Goal: Task Accomplishment & Management: Manage account settings

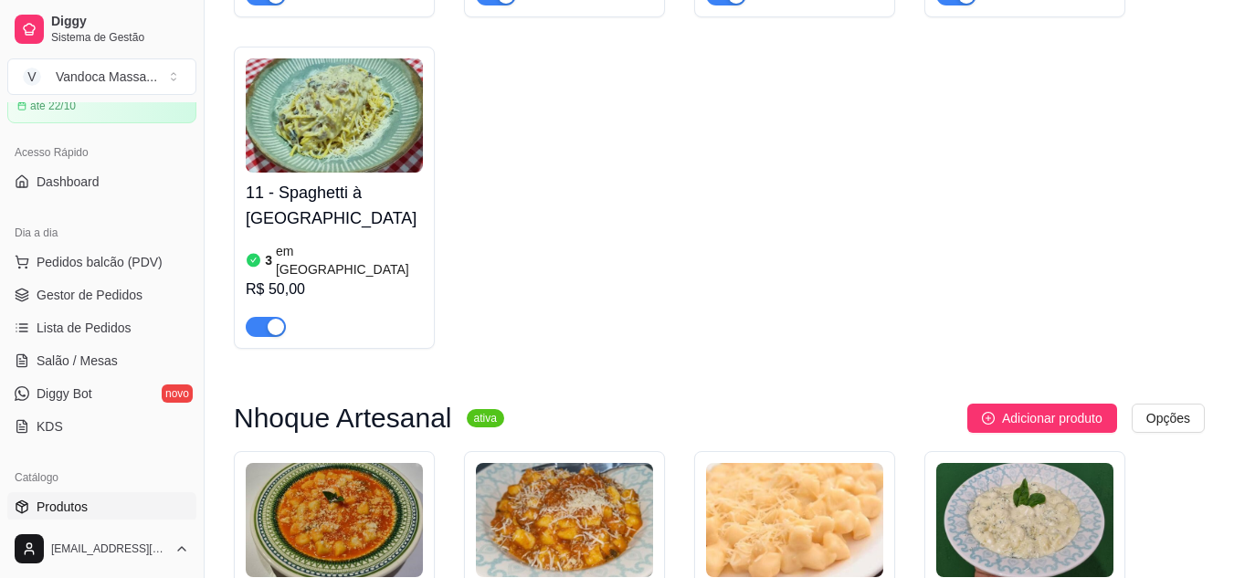
scroll to position [639, 0]
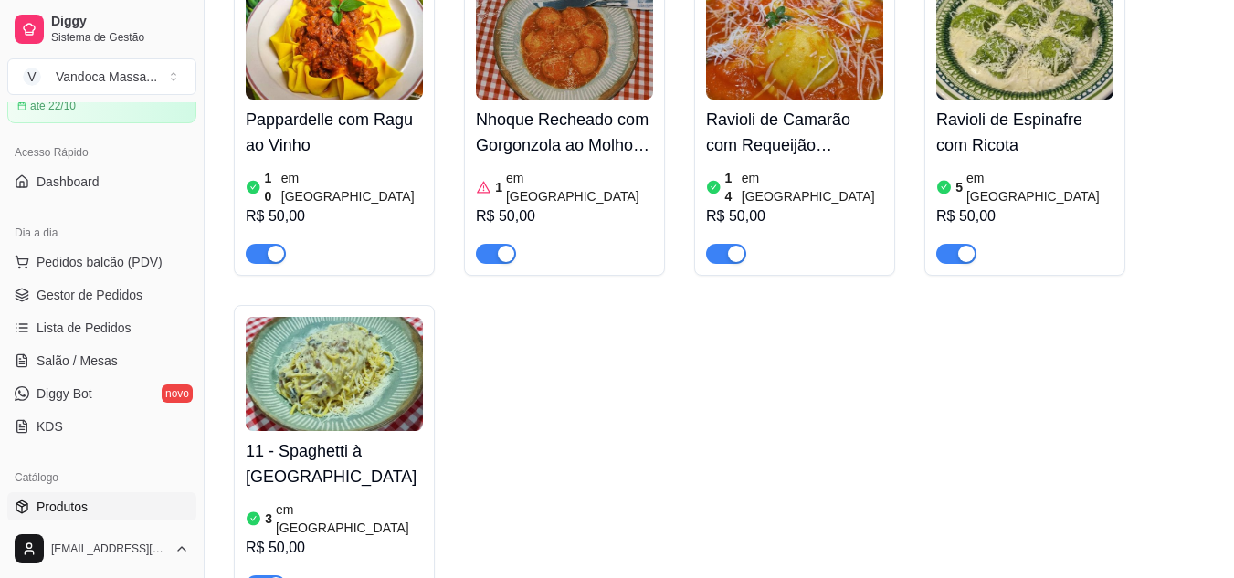
drag, startPoint x: 975, startPoint y: 428, endPoint x: 1038, endPoint y: 456, distance: 67.9
click at [1038, 456] on div "Pappardelle com Ragu ao Vinho 10 em estoque R$ 50,00 Nhoque Recheado com Gorgon…" at bounding box center [719, 291] width 971 height 634
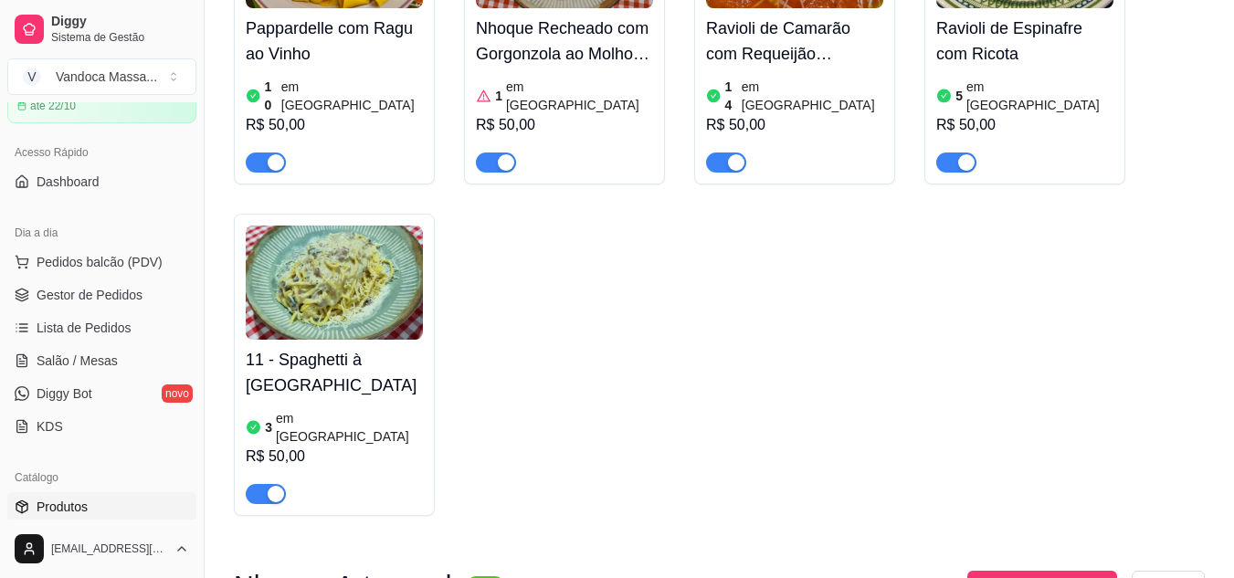
click at [275, 409] on div "3 em [GEOGRAPHIC_DATA]" at bounding box center [334, 427] width 177 height 37
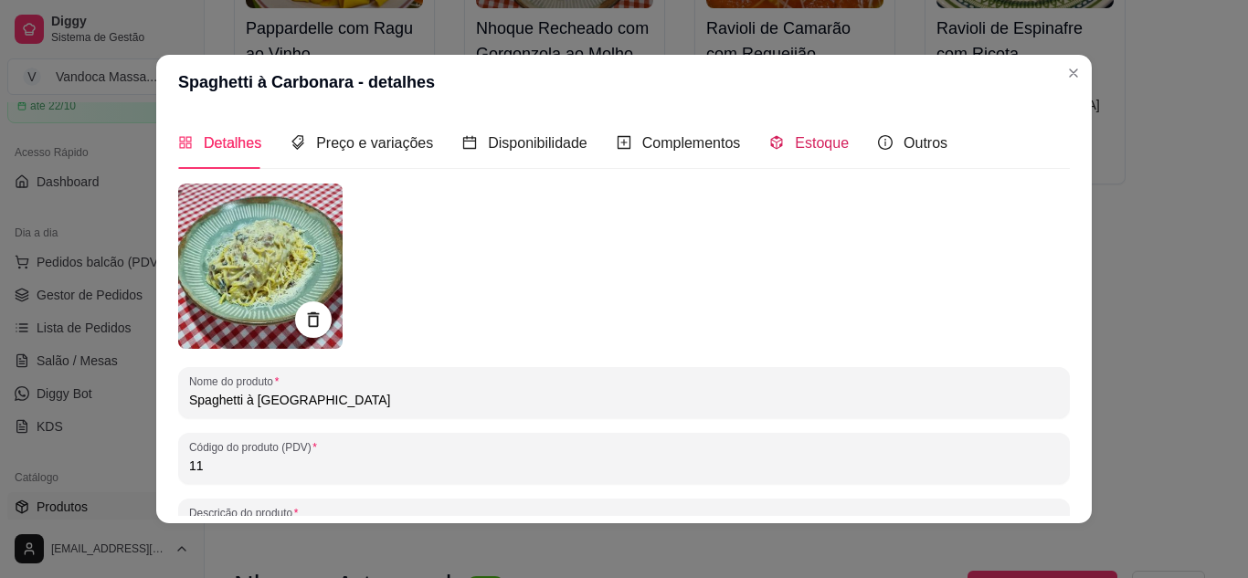
click at [770, 132] on div "Estoque" at bounding box center [808, 143] width 79 height 23
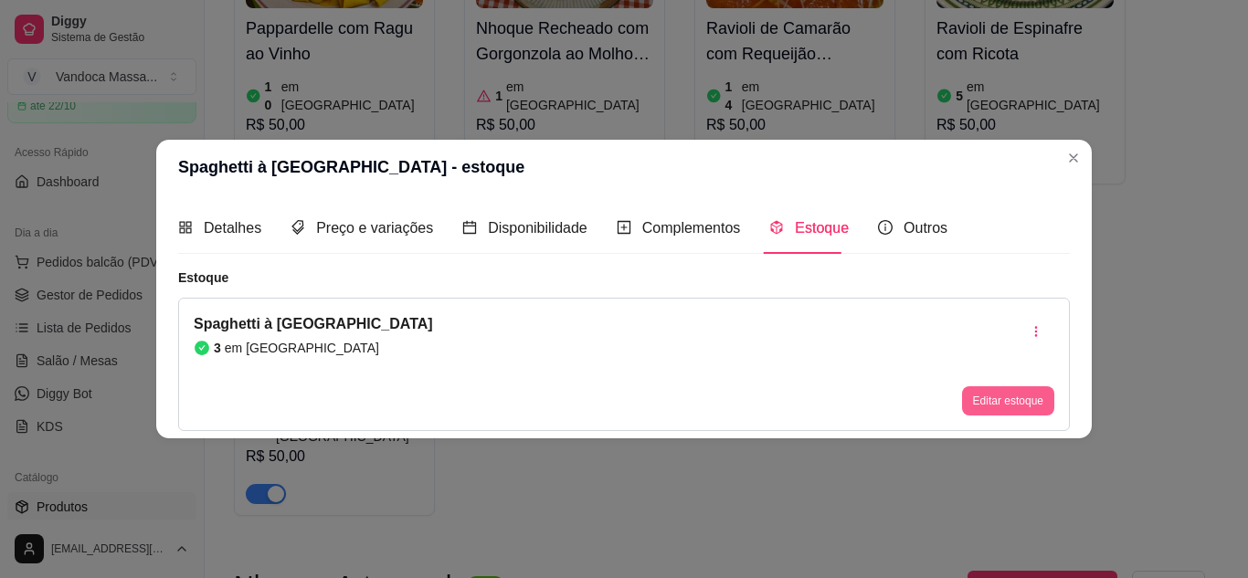
click at [1020, 400] on button "Editar estoque" at bounding box center [1008, 400] width 92 height 29
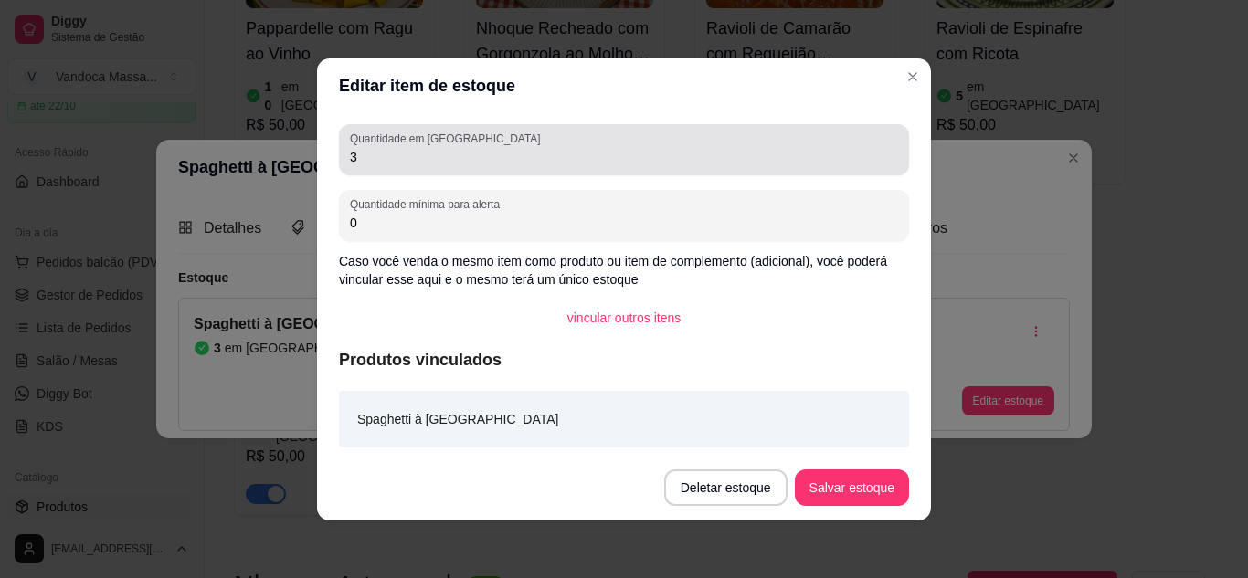
click at [465, 140] on label "Quantidade em [GEOGRAPHIC_DATA]" at bounding box center [448, 139] width 196 height 16
click at [465, 148] on input "3" at bounding box center [624, 157] width 548 height 18
click at [465, 140] on label "Quantidade em [GEOGRAPHIC_DATA]" at bounding box center [448, 139] width 196 height 16
click at [465, 148] on input "3" at bounding box center [624, 157] width 548 height 18
click at [465, 140] on label "Quantidade em [GEOGRAPHIC_DATA]" at bounding box center [448, 139] width 196 height 16
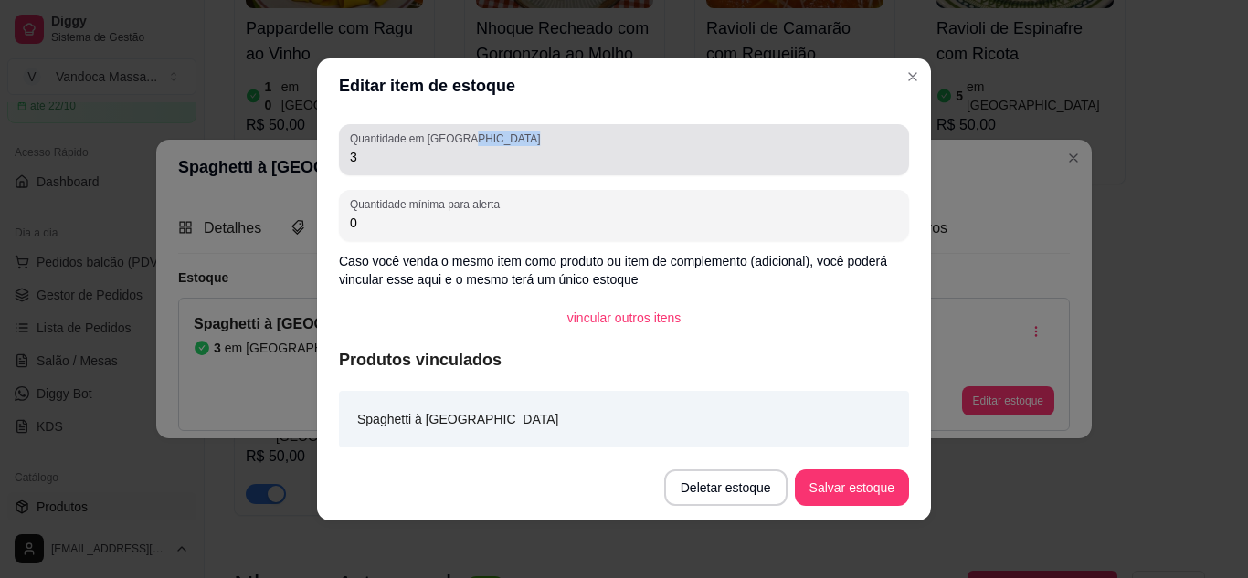
click at [465, 148] on input "3" at bounding box center [624, 157] width 548 height 18
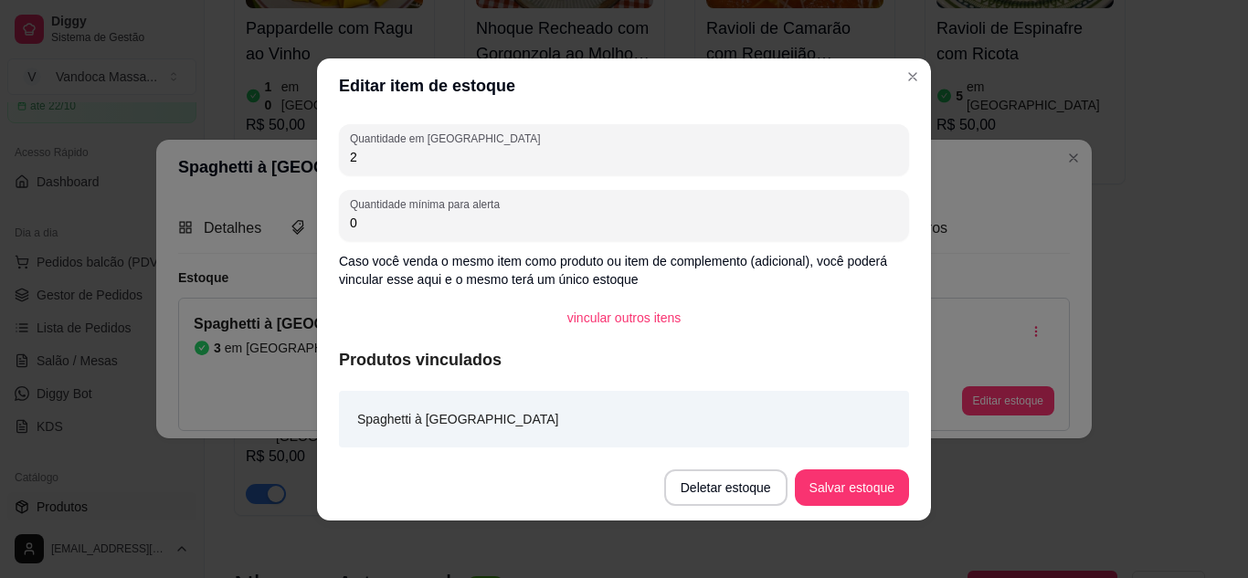
type input "2"
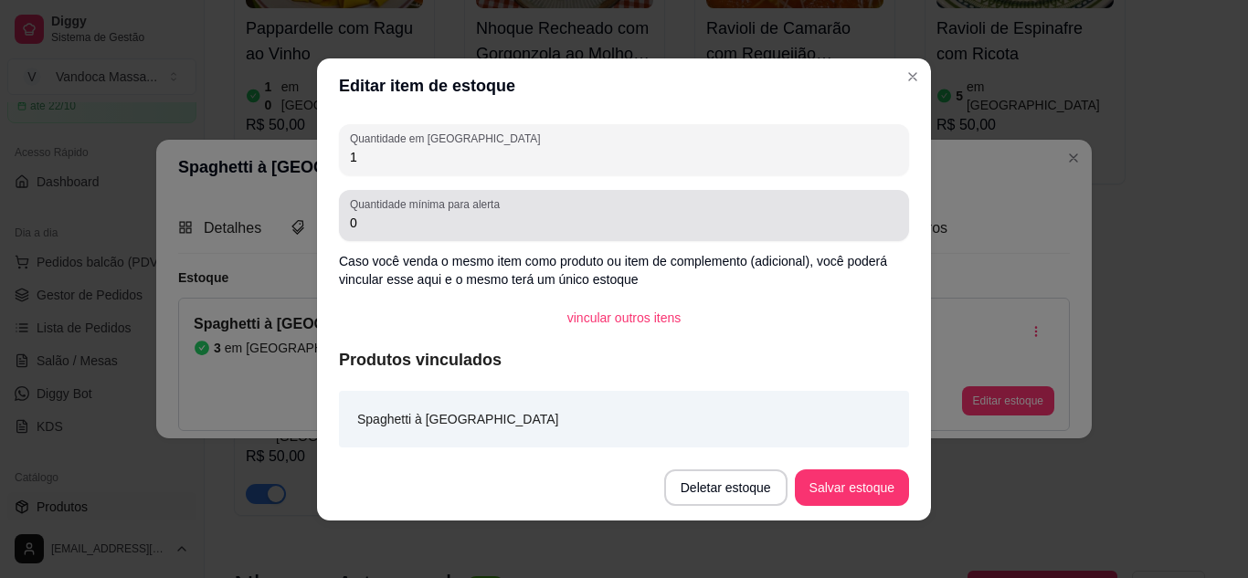
type input "1"
click at [510, 229] on input "0" at bounding box center [624, 223] width 548 height 18
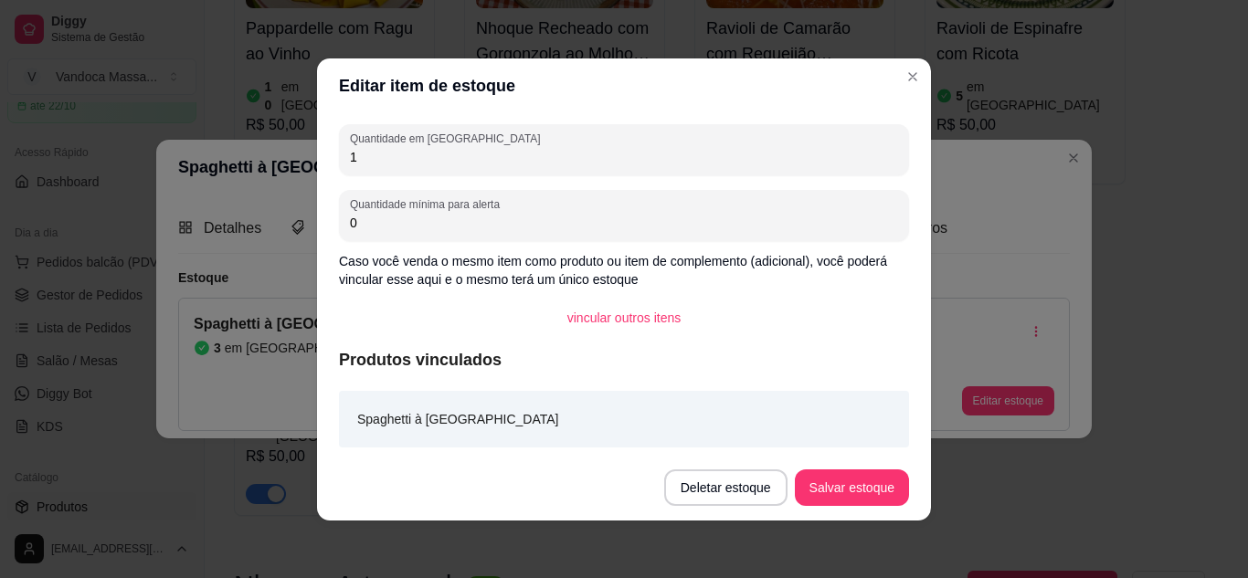
click at [510, 229] on input "0" at bounding box center [624, 223] width 548 height 18
type input "2"
click at [867, 499] on button "Salvar estoque" at bounding box center [850, 487] width 111 height 36
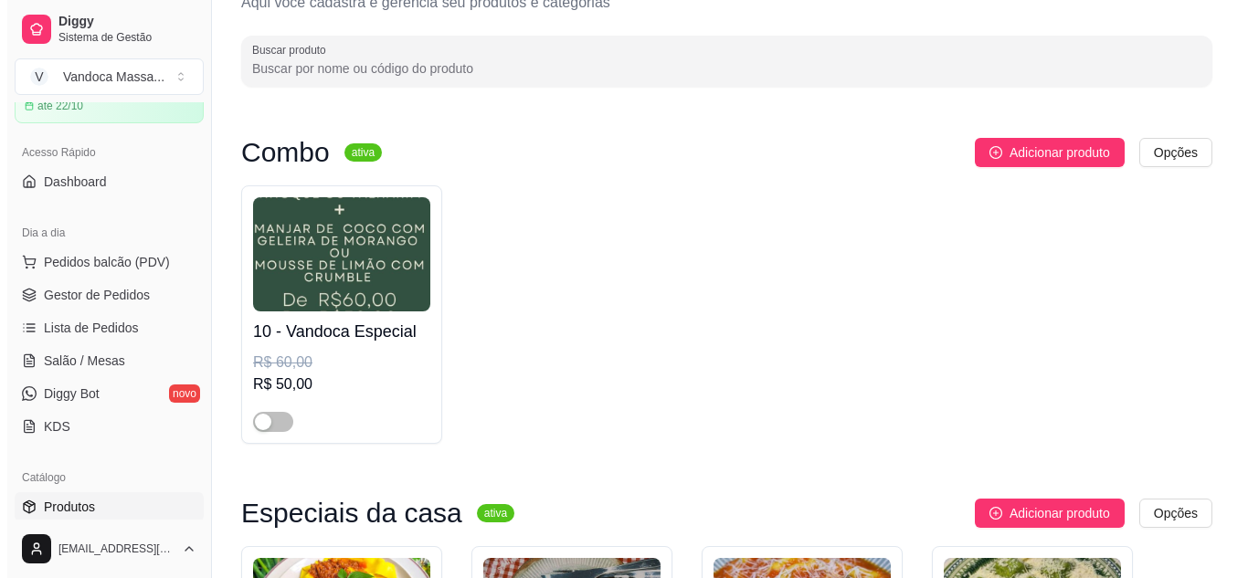
scroll to position [0, 0]
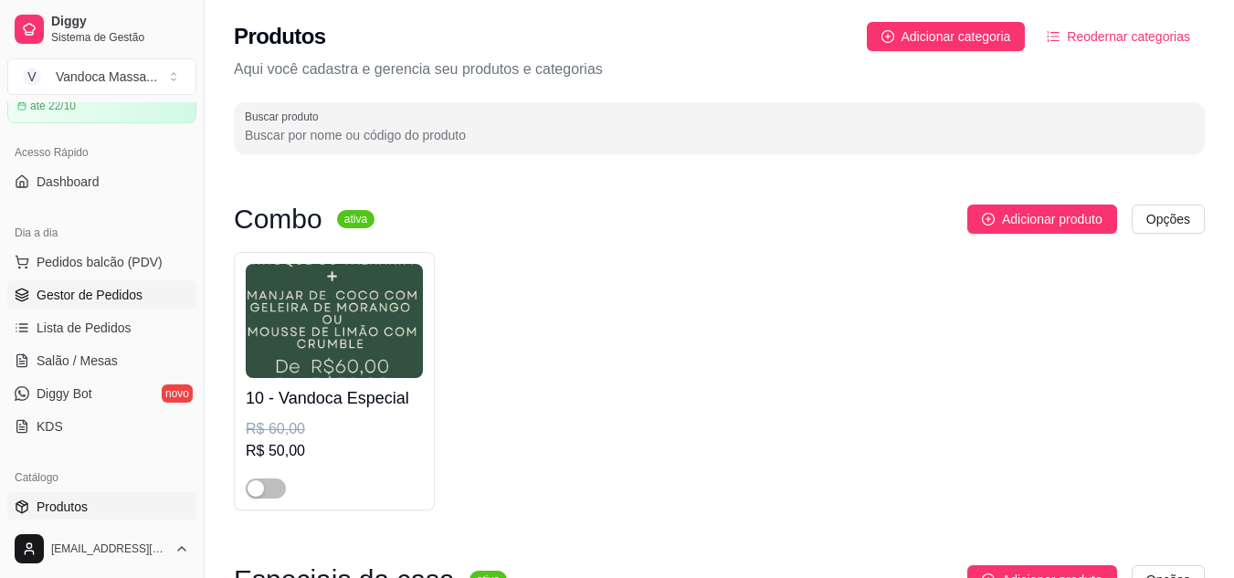
click at [109, 296] on span "Gestor de Pedidos" at bounding box center [90, 295] width 106 height 18
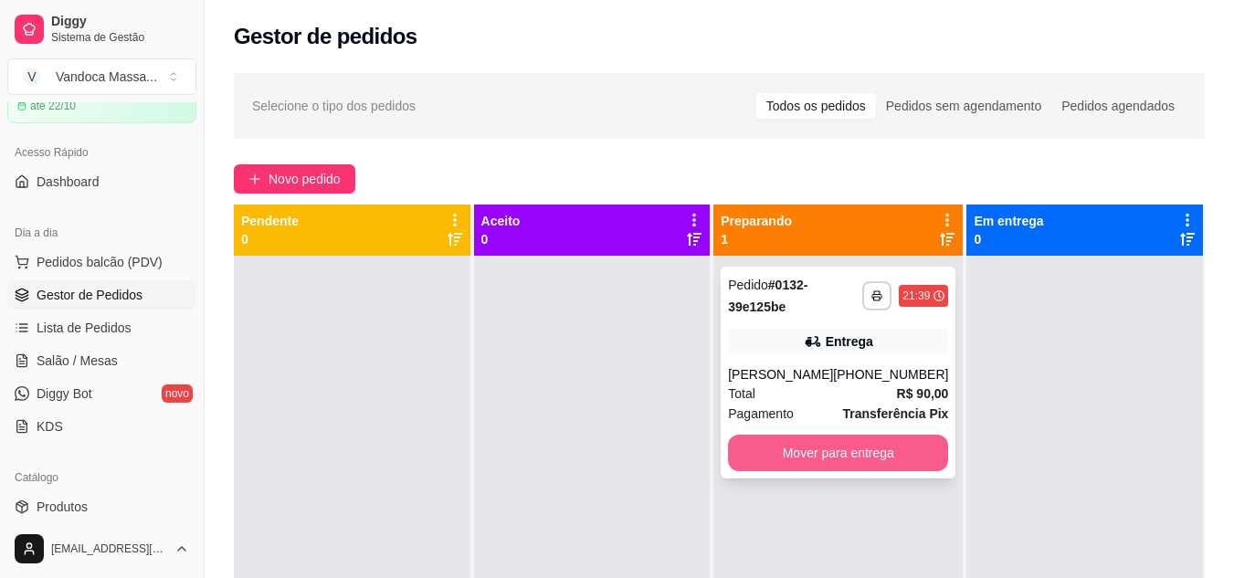
click at [834, 471] on button "Mover para entrega" at bounding box center [838, 453] width 220 height 37
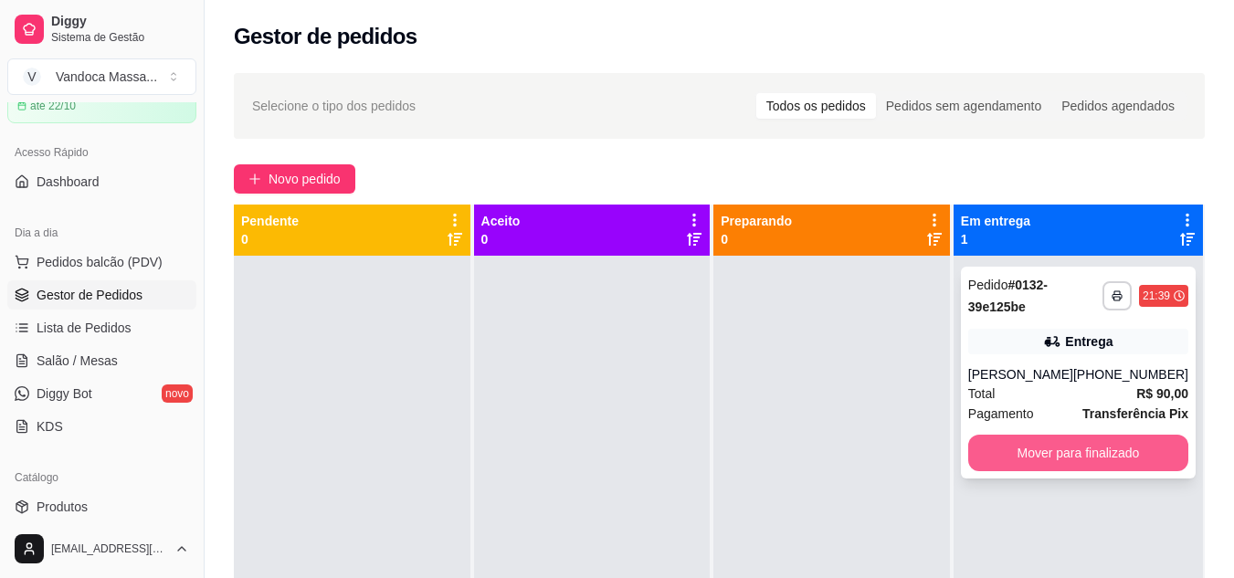
click at [1027, 460] on button "Mover para finalizado" at bounding box center [1078, 453] width 220 height 37
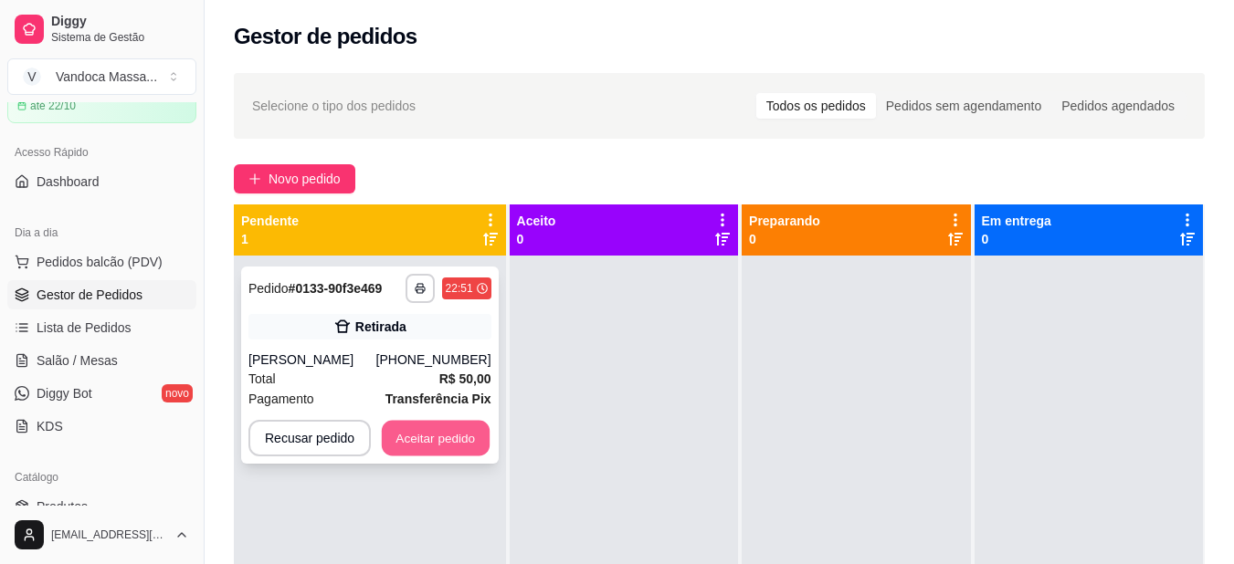
click at [440, 439] on button "Aceitar pedido" at bounding box center [436, 439] width 108 height 36
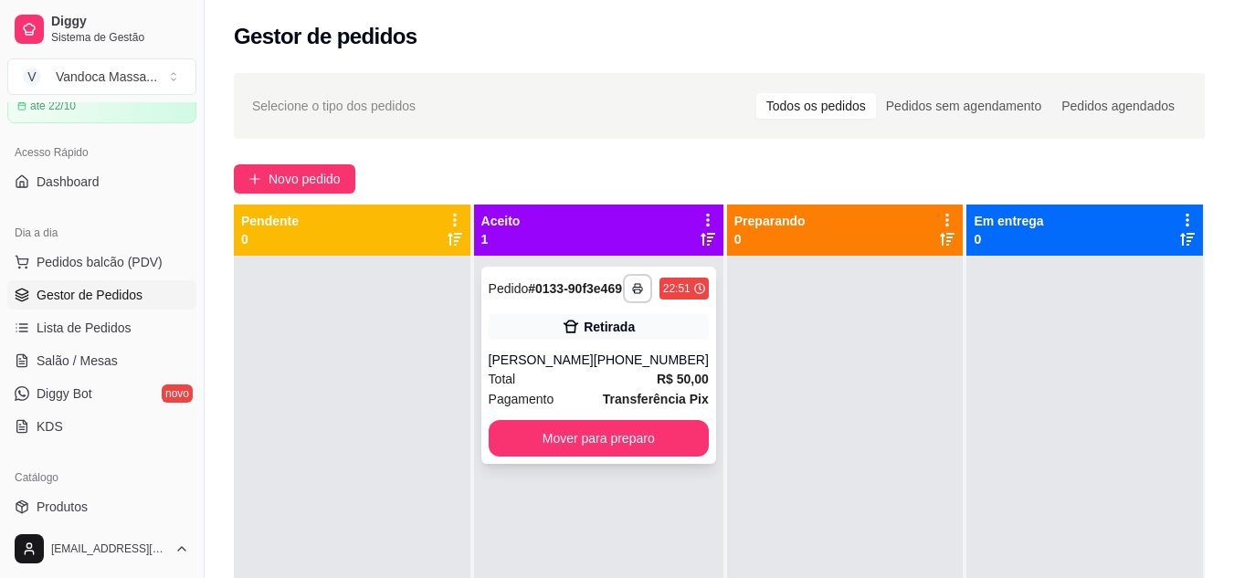
click at [594, 369] on div "[PERSON_NAME]" at bounding box center [541, 360] width 105 height 18
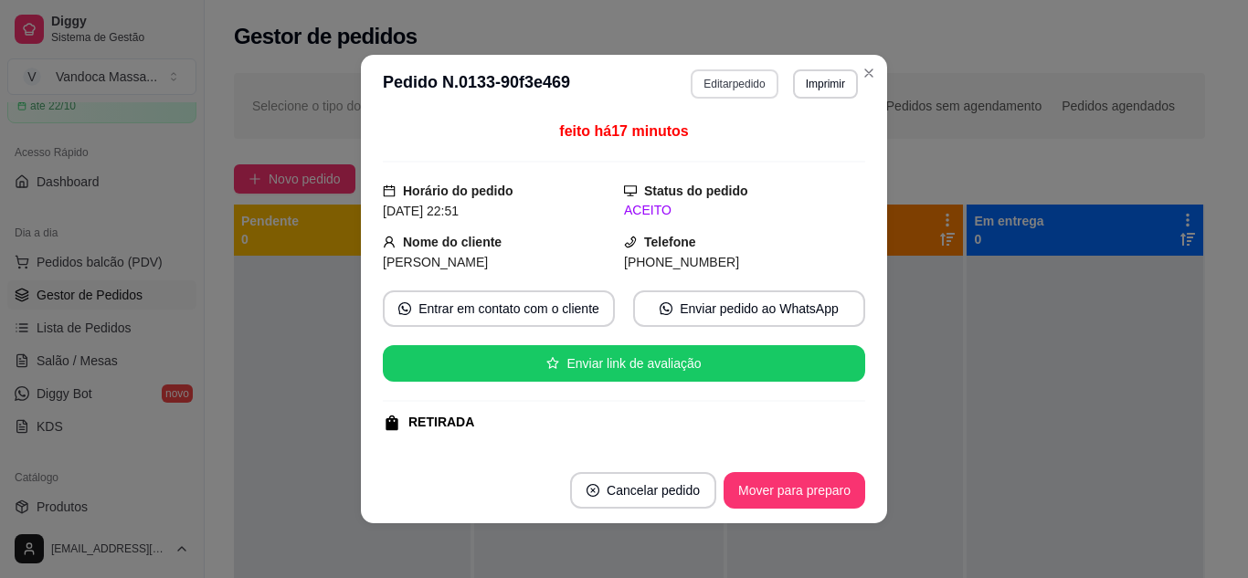
click at [714, 78] on button "Editar pedido" at bounding box center [733, 83] width 87 height 29
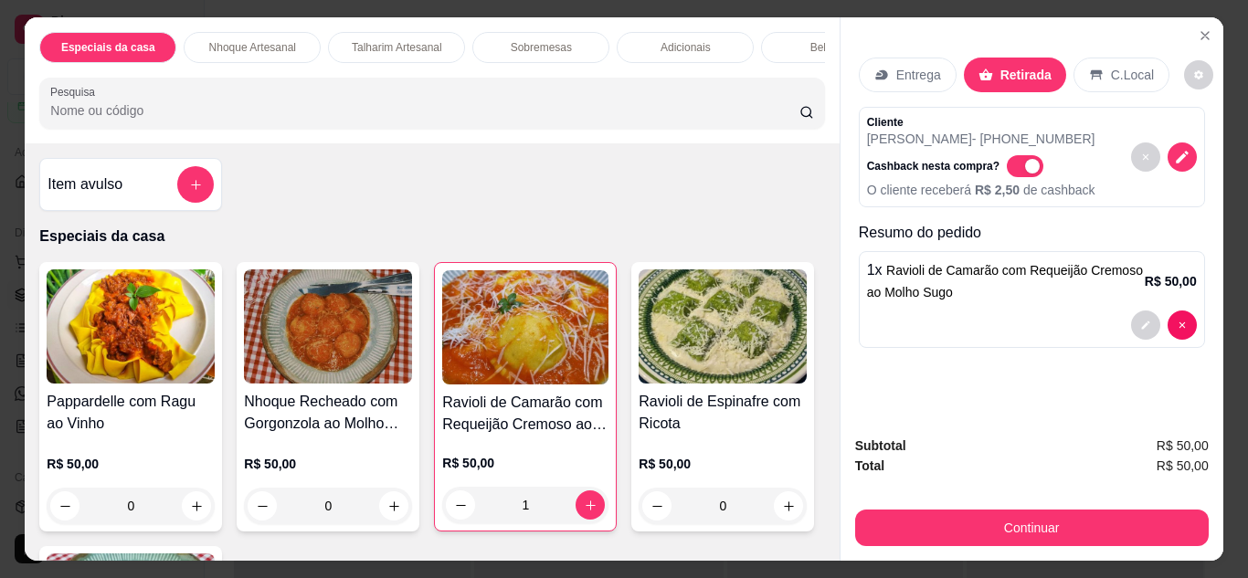
scroll to position [0, 74]
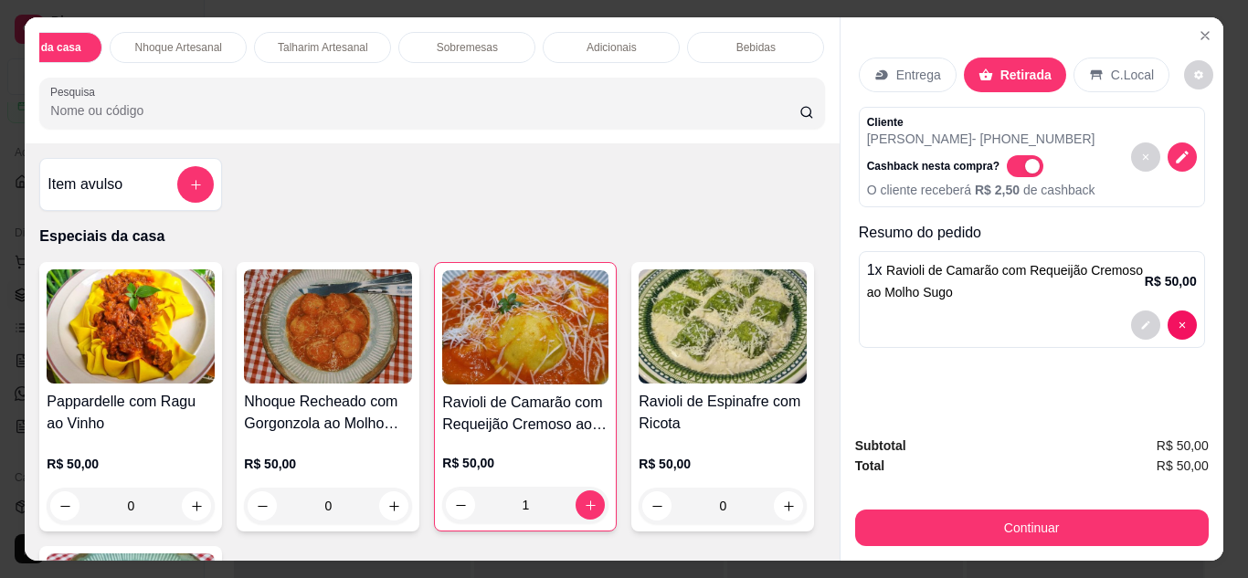
click at [772, 49] on div "Bebidas" at bounding box center [755, 47] width 137 height 31
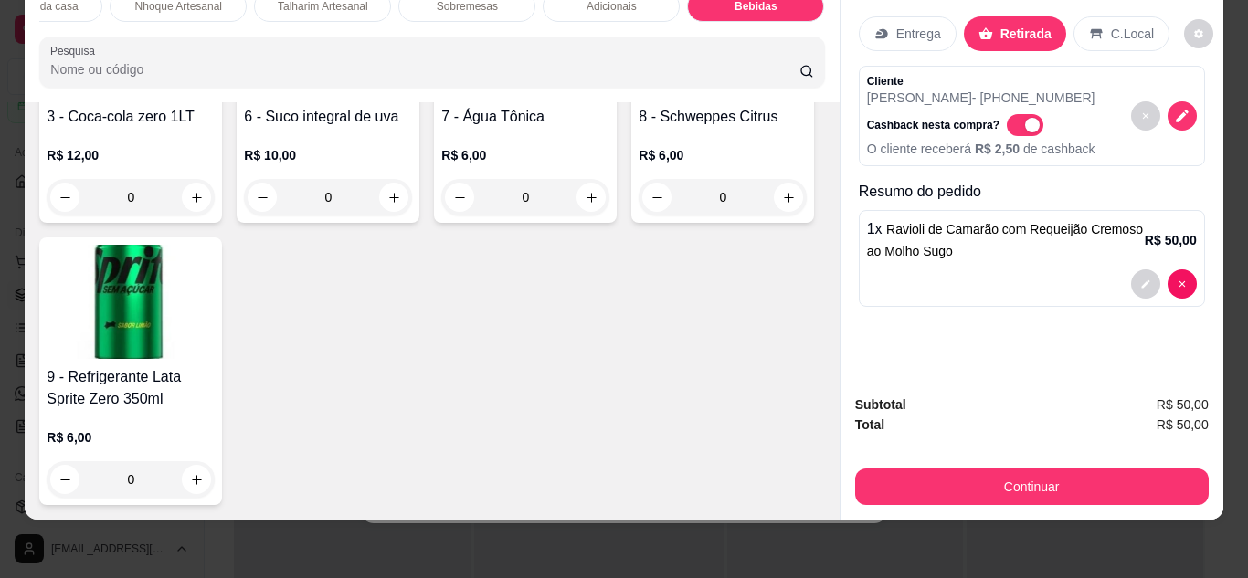
scroll to position [2831, 0]
type input "1"
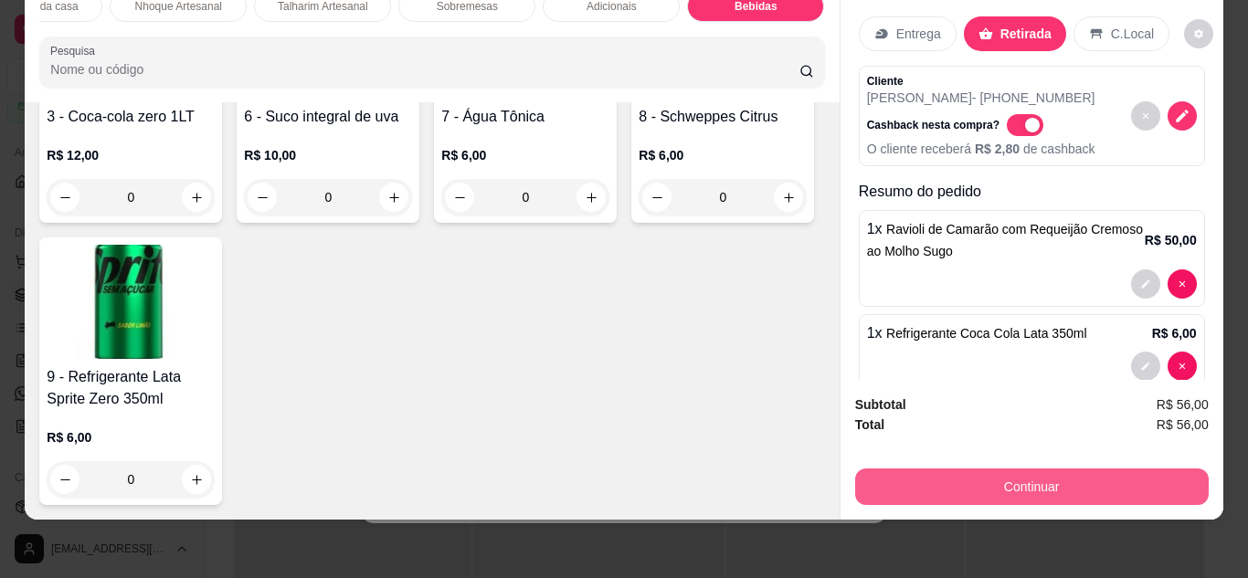
click at [931, 469] on button "Continuar" at bounding box center [1031, 487] width 353 height 37
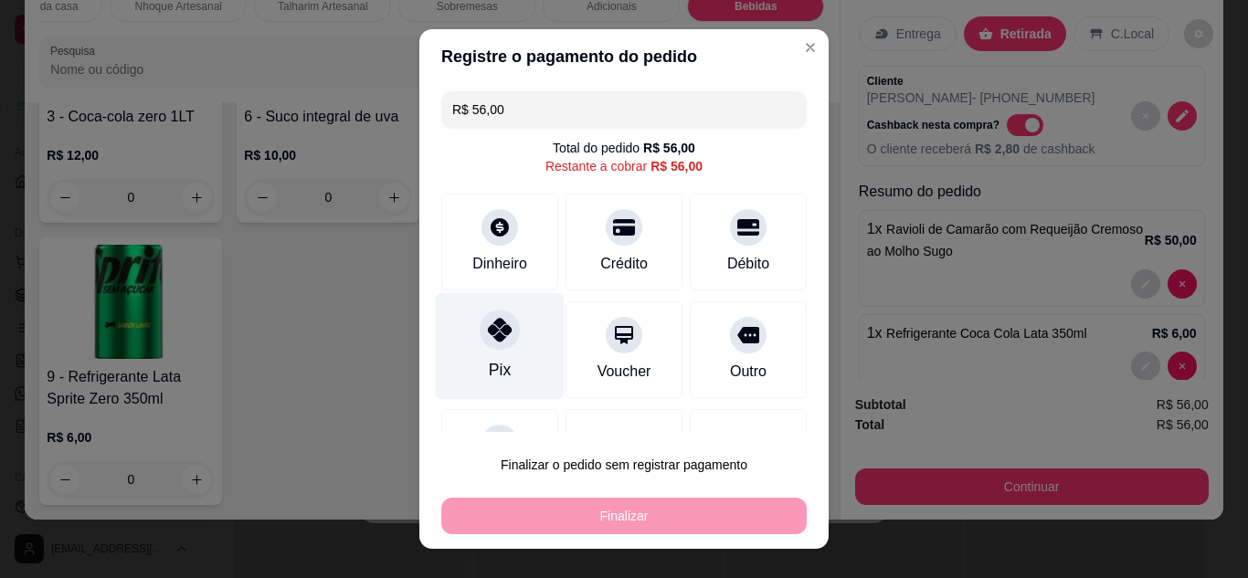
click at [519, 353] on div "Pix" at bounding box center [500, 345] width 129 height 107
type input "R$ 0,00"
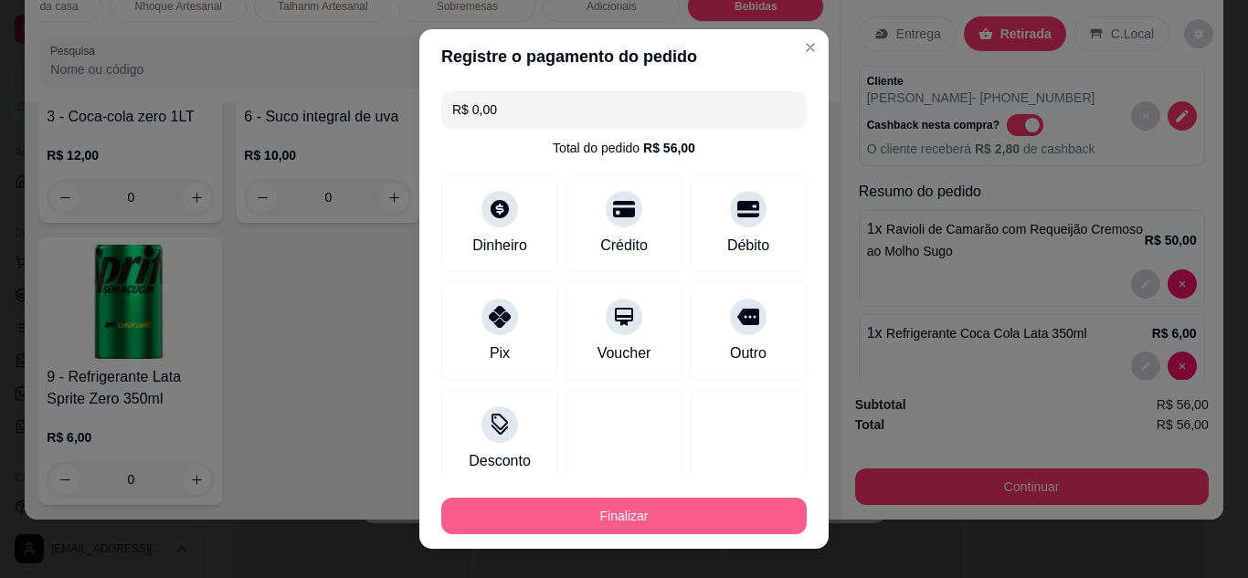
click at [689, 501] on button "Finalizar" at bounding box center [623, 516] width 365 height 37
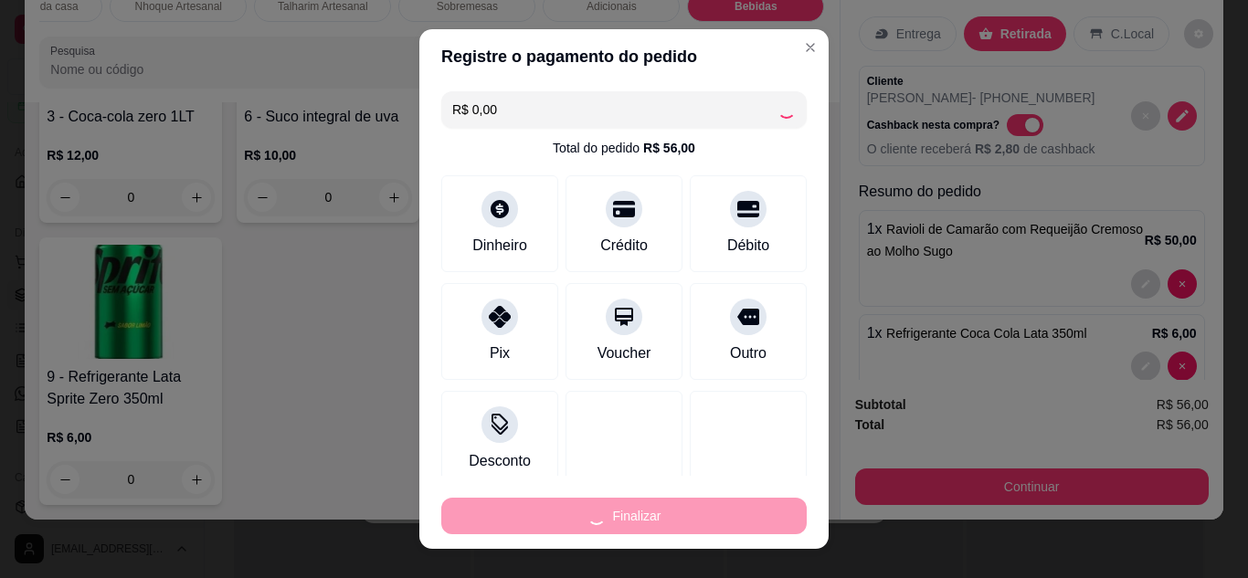
type input "0"
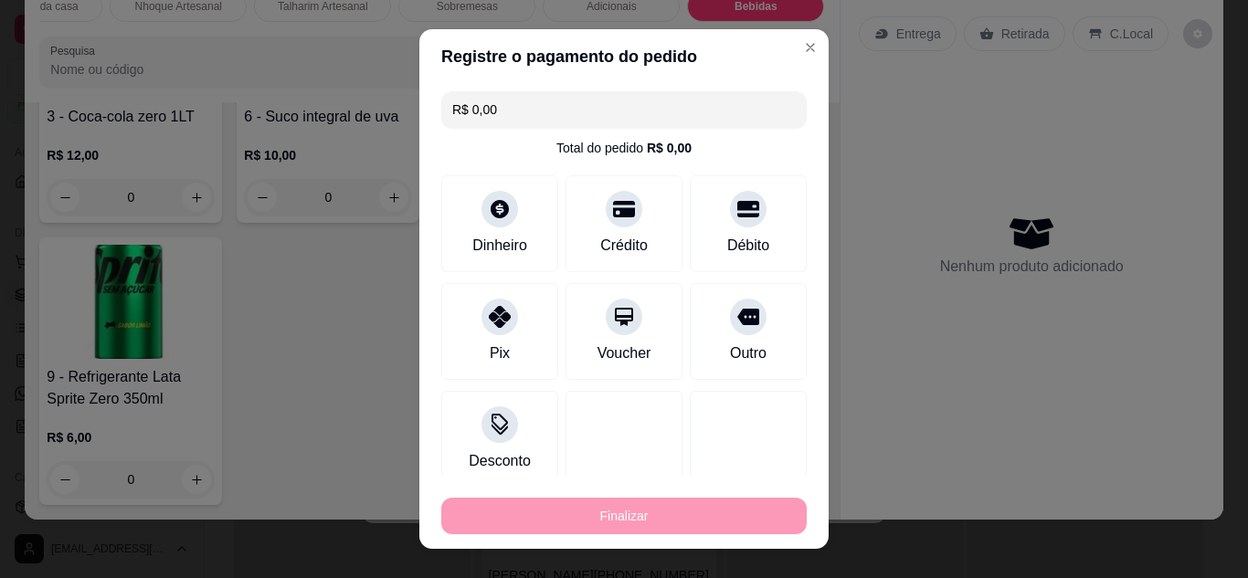
type input "-R$ 56,00"
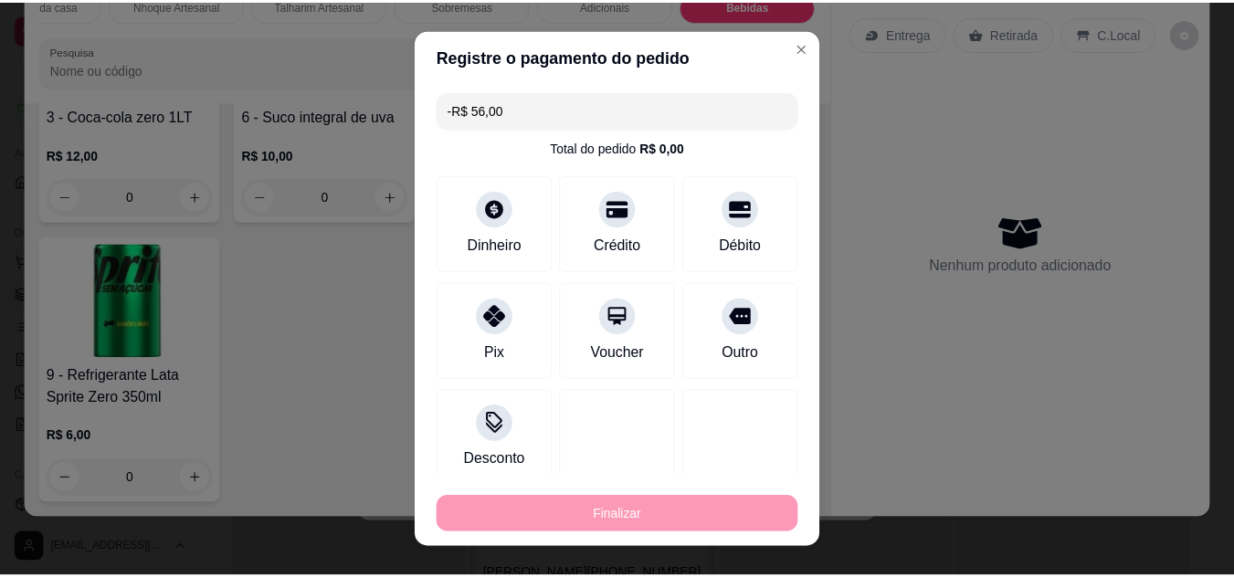
scroll to position [2829, 0]
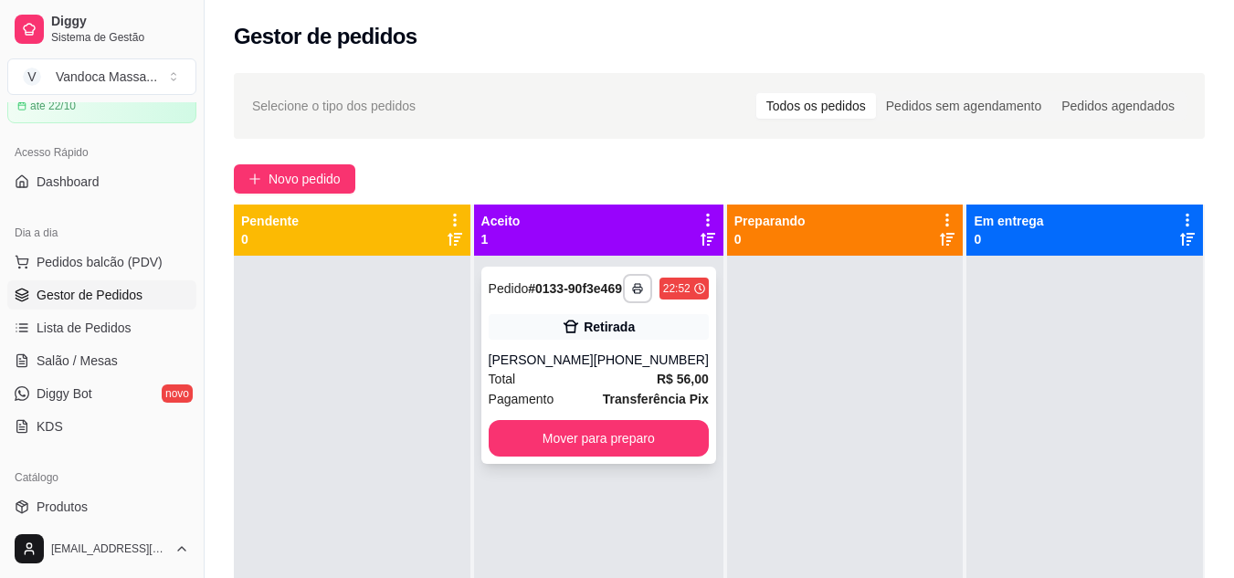
click at [603, 404] on span "Transferência Pix" at bounding box center [656, 399] width 106 height 20
click at [736, 170] on div "Novo pedido" at bounding box center [719, 178] width 971 height 29
click at [672, 177] on div "Novo pedido" at bounding box center [719, 178] width 971 height 29
click at [564, 389] on div "Total R$ 56,00" at bounding box center [599, 379] width 220 height 20
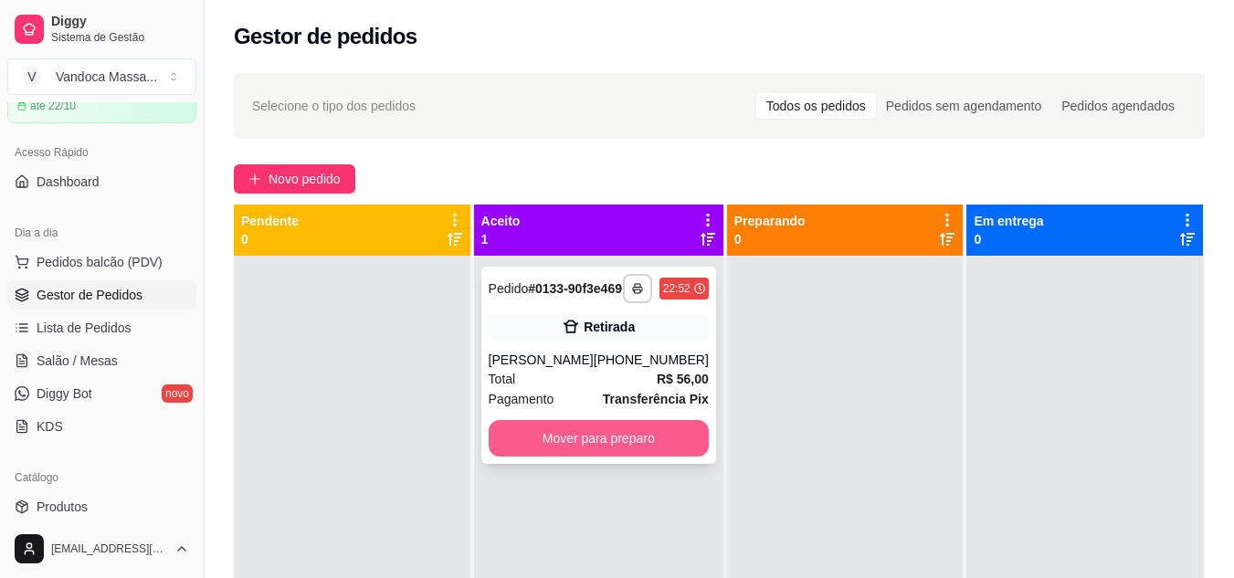
click at [672, 449] on button "Mover para preparo" at bounding box center [599, 438] width 220 height 37
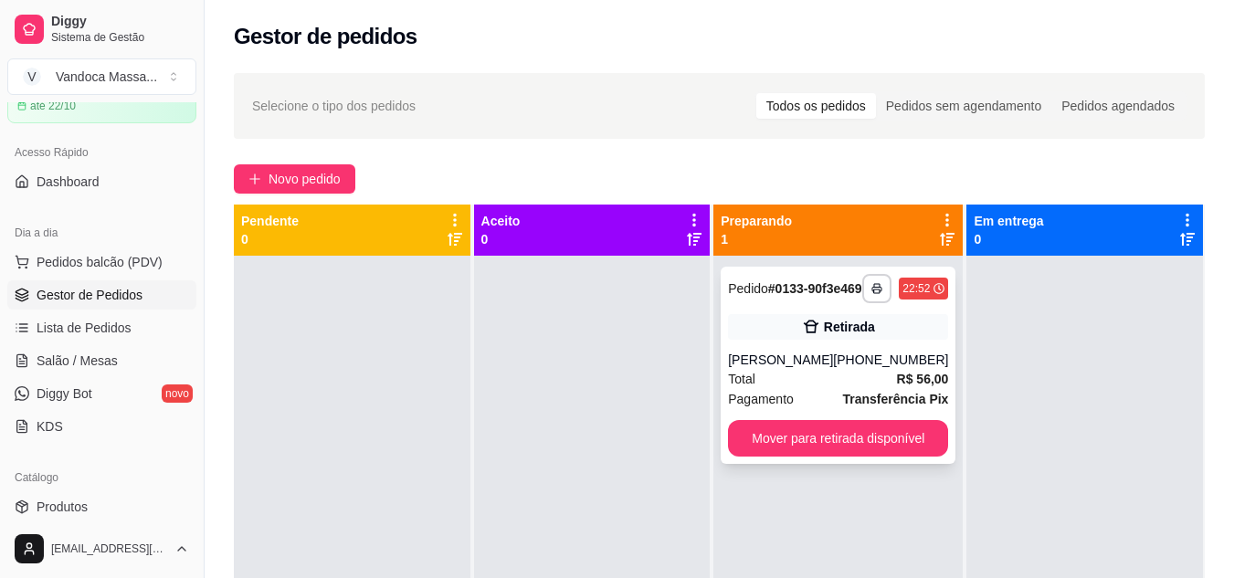
click at [748, 332] on div "Retirada" at bounding box center [838, 327] width 220 height 26
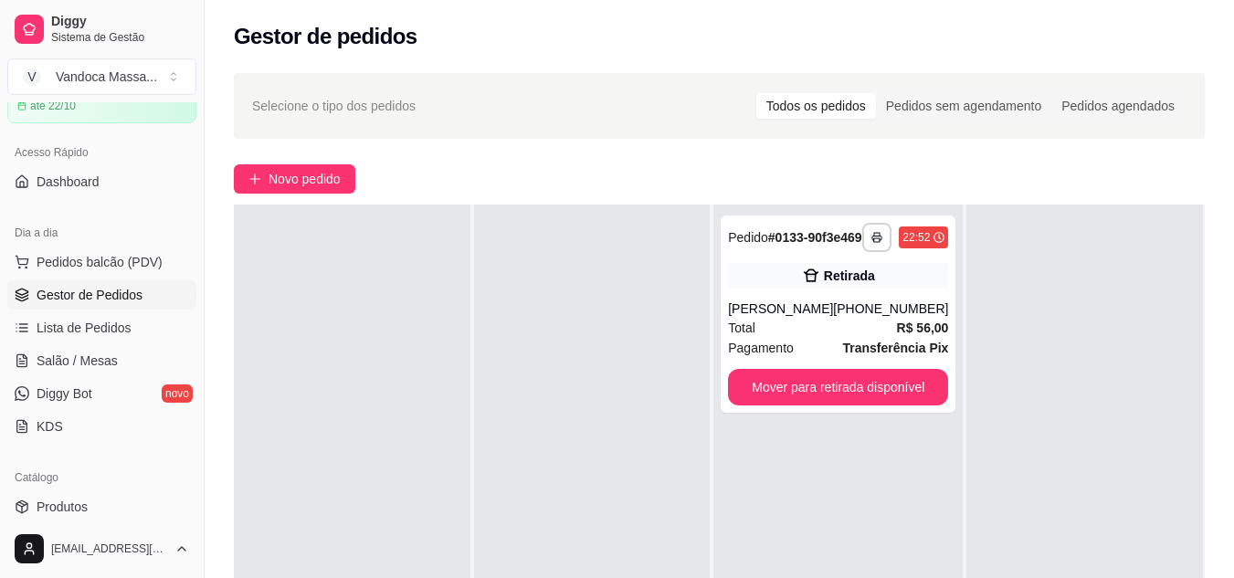
scroll to position [0, 0]
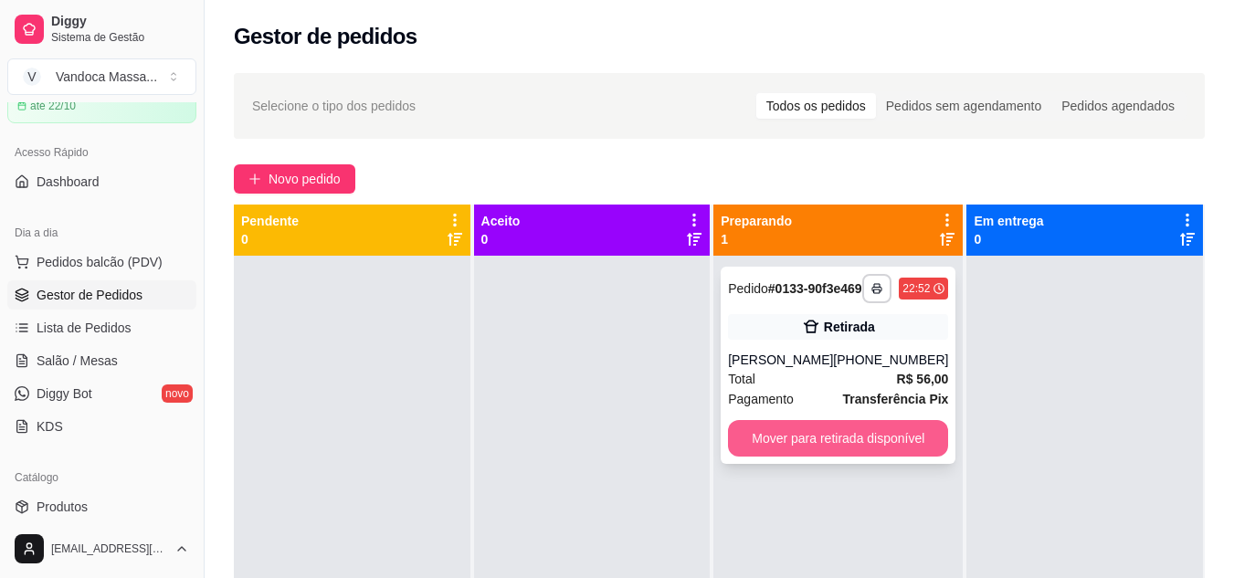
click at [802, 457] on button "Mover para retirada disponível" at bounding box center [838, 438] width 220 height 37
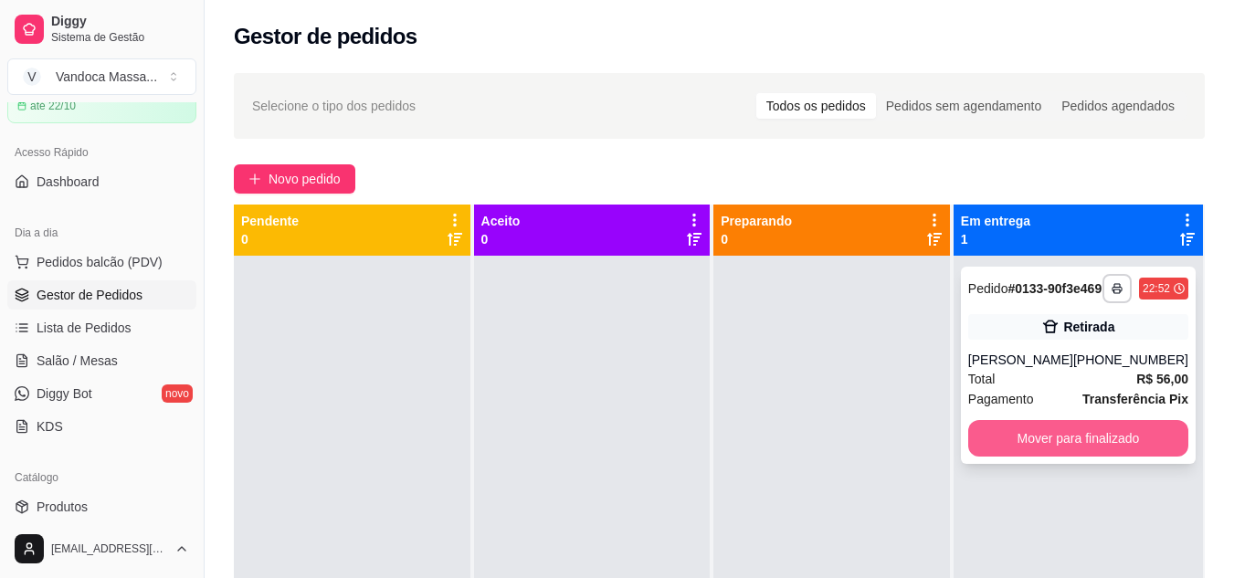
click at [998, 448] on button "Mover para finalizado" at bounding box center [1078, 438] width 220 height 37
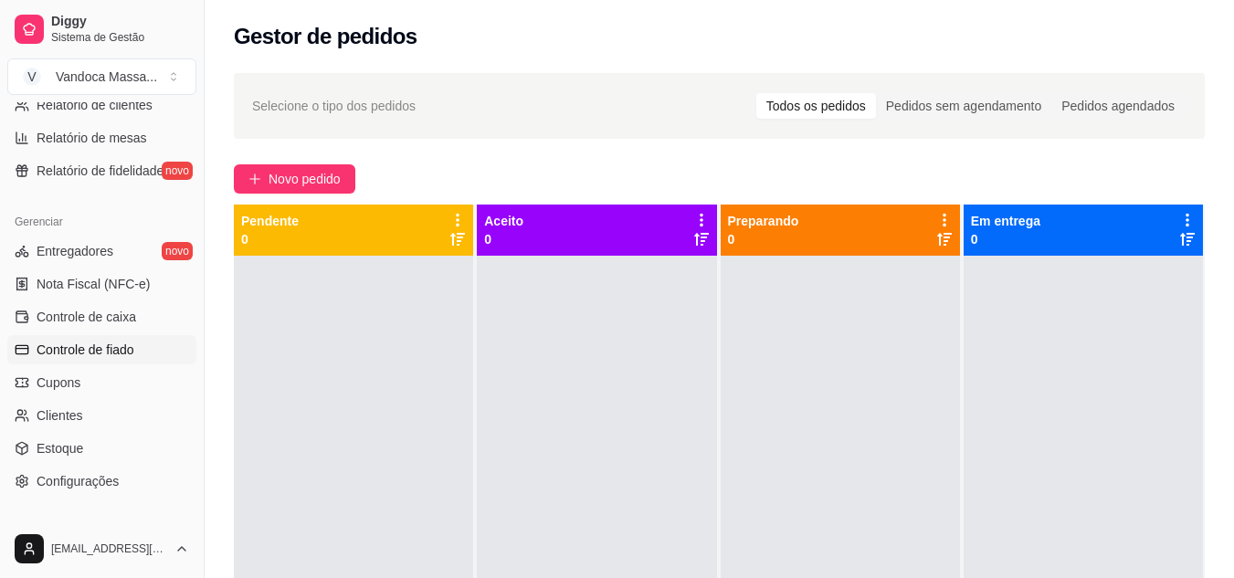
scroll to position [457, 0]
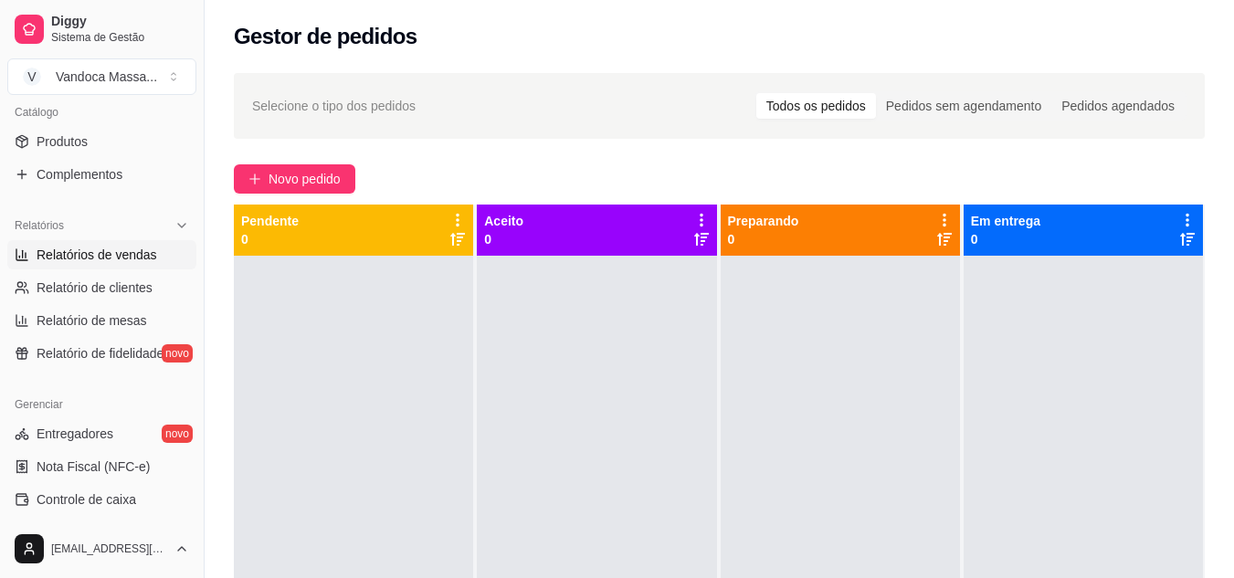
click at [108, 255] on span "Relatórios de vendas" at bounding box center [97, 255] width 121 height 18
select select "ALL"
select select "0"
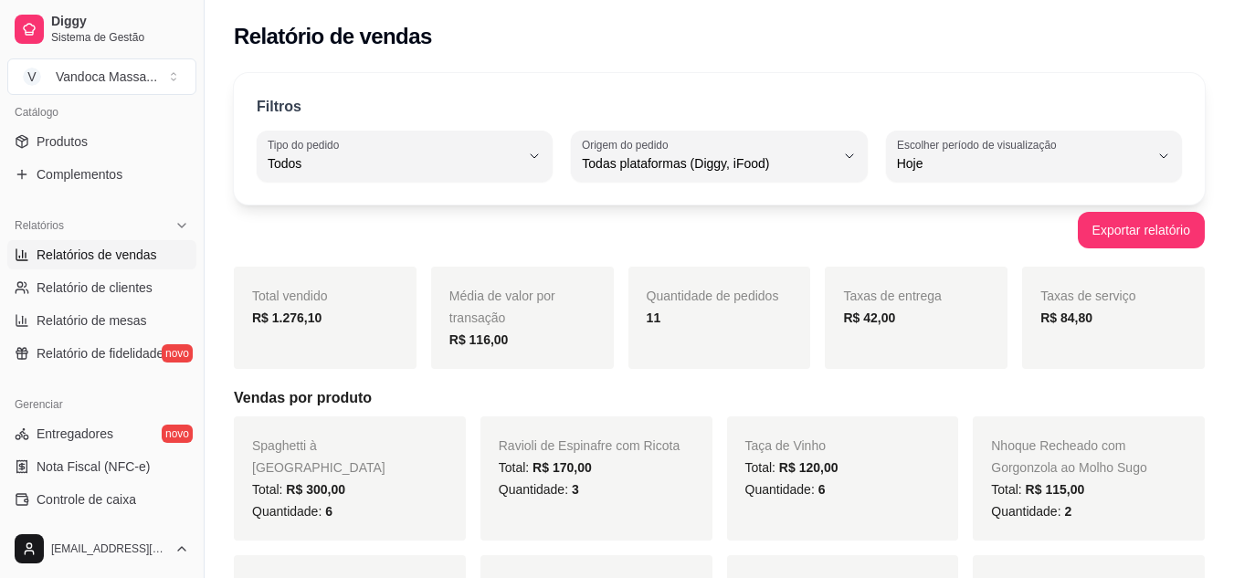
click at [511, 243] on div "Exportar relatório" at bounding box center [719, 230] width 971 height 37
